Goal: Task Accomplishment & Management: Manage account settings

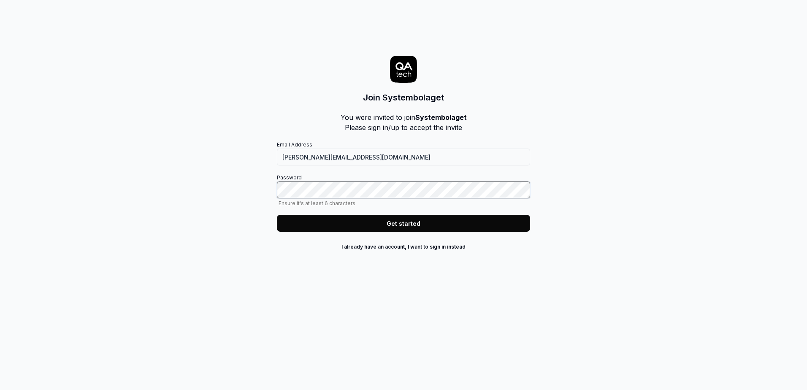
click at [272, 190] on div "Join Systembolaget You were invited to join Systembolaget Please sign in/up to …" at bounding box center [403, 195] width 807 height 390
click at [397, 219] on button "Get started" at bounding box center [403, 223] width 253 height 17
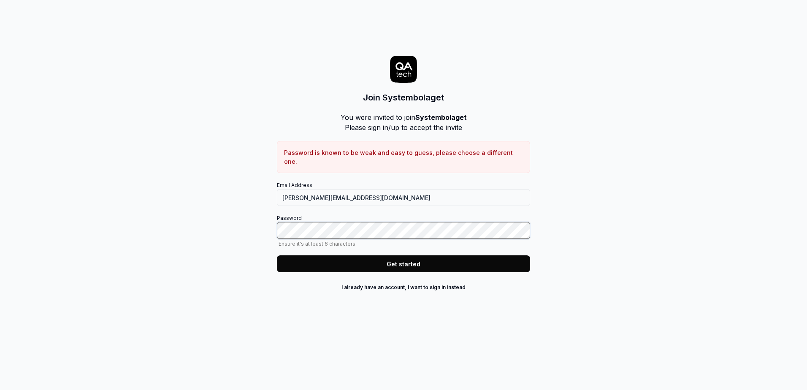
click at [275, 221] on div "Join Systembolaget You were invited to join Systembolaget Please sign in/up to …" at bounding box center [403, 195] width 807 height 390
click at [440, 255] on button "Get started" at bounding box center [403, 263] width 253 height 17
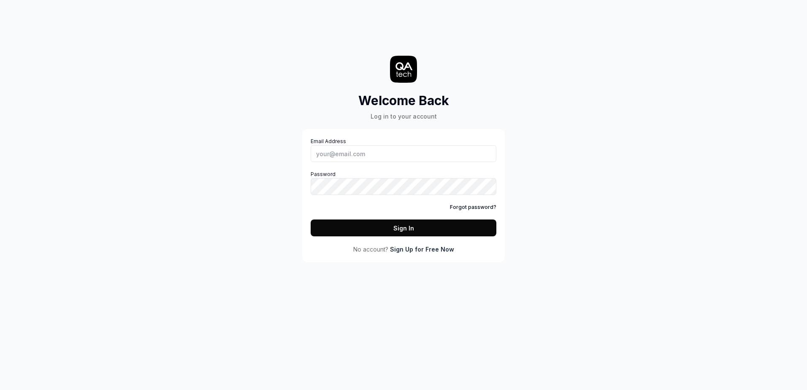
click at [428, 227] on button "Sign In" at bounding box center [403, 227] width 186 height 17
type input "[PERSON_NAME][EMAIL_ADDRESS][DOMAIN_NAME]"
click at [426, 226] on button "Sign In" at bounding box center [403, 227] width 186 height 17
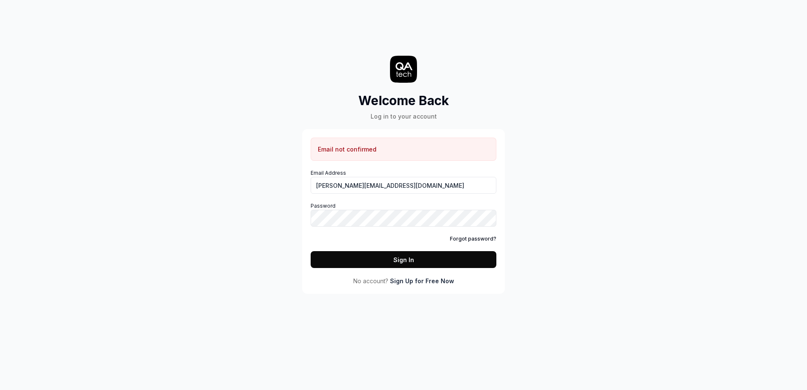
click at [394, 261] on button "Sign In" at bounding box center [403, 259] width 186 height 17
click at [422, 263] on button "Sign In" at bounding box center [403, 259] width 186 height 17
click at [488, 239] on link "Forgot password?" at bounding box center [473, 239] width 46 height 8
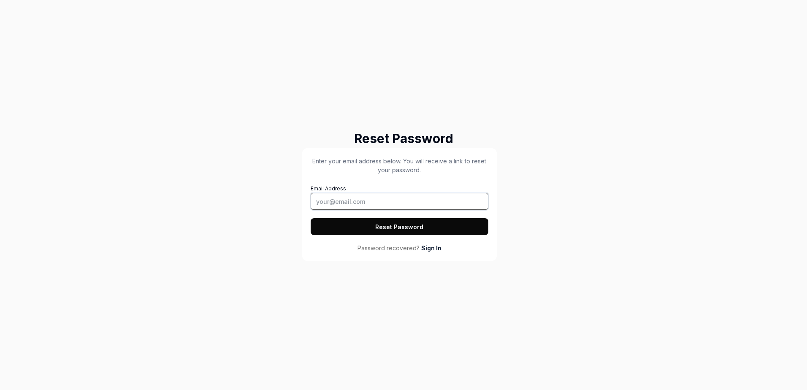
click at [416, 200] on input "Email Address" at bounding box center [399, 201] width 178 height 17
type input "[PERSON_NAME][EMAIL_ADDRESS][DOMAIN_NAME]"
click at [412, 227] on button "Reset Password" at bounding box center [399, 226] width 178 height 17
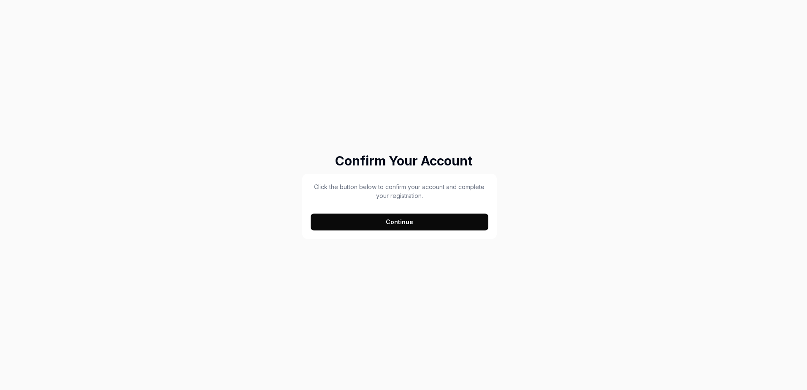
click at [410, 221] on button "Continue" at bounding box center [399, 221] width 178 height 17
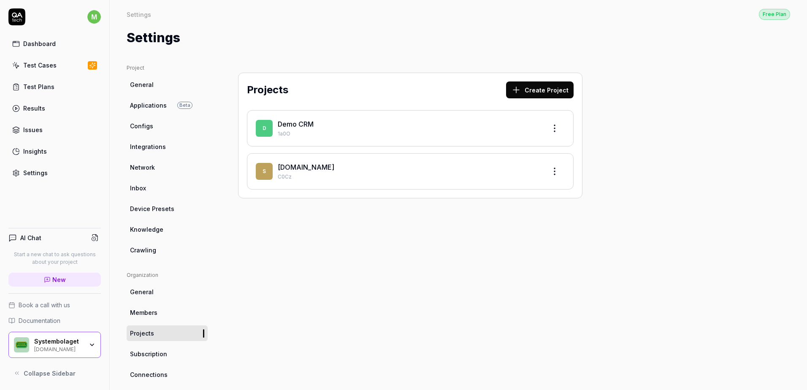
click at [152, 315] on span "Members" at bounding box center [143, 312] width 27 height 9
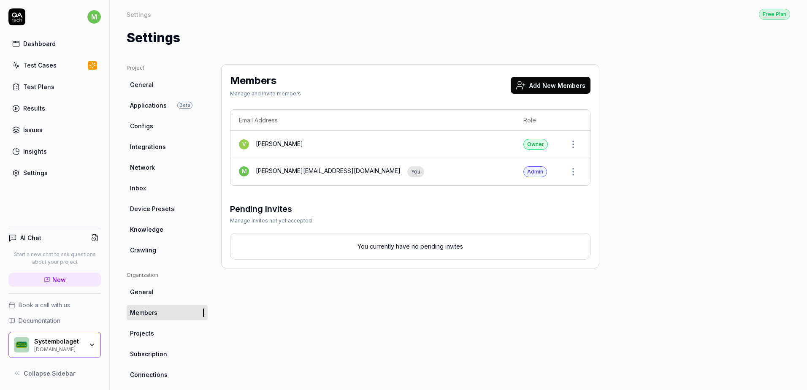
click at [550, 84] on button "Add New Members" at bounding box center [550, 85] width 80 height 17
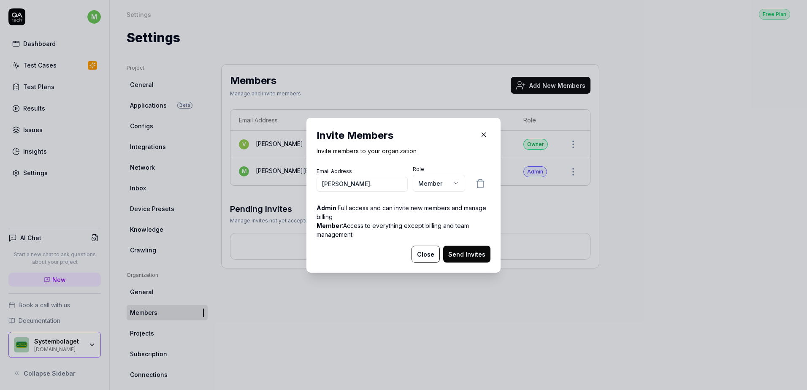
type input "frida."
click at [482, 132] on icon "button" at bounding box center [484, 135] width 8 height 8
